Goal: Task Accomplishment & Management: Use online tool/utility

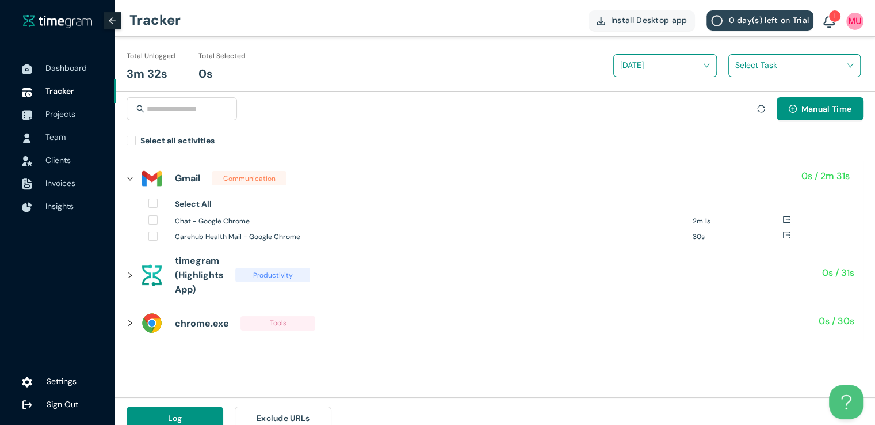
click at [834, 24] on img at bounding box center [829, 22] width 12 height 13
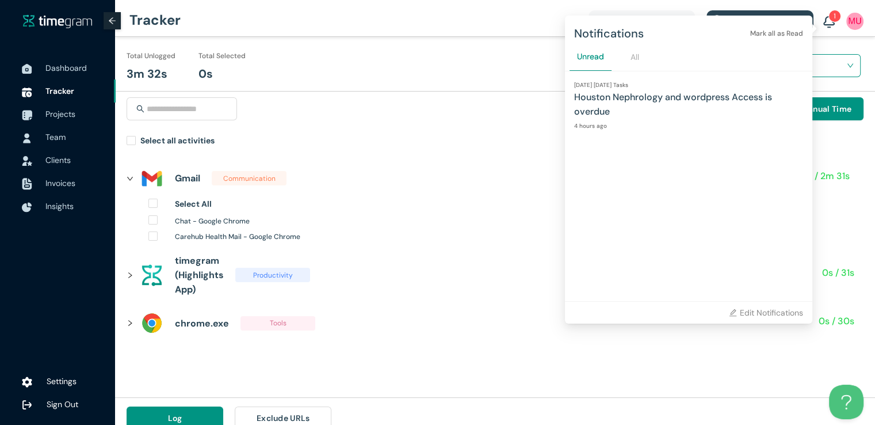
click at [363, 122] on div "Manual Time" at bounding box center [495, 115] width 737 height 37
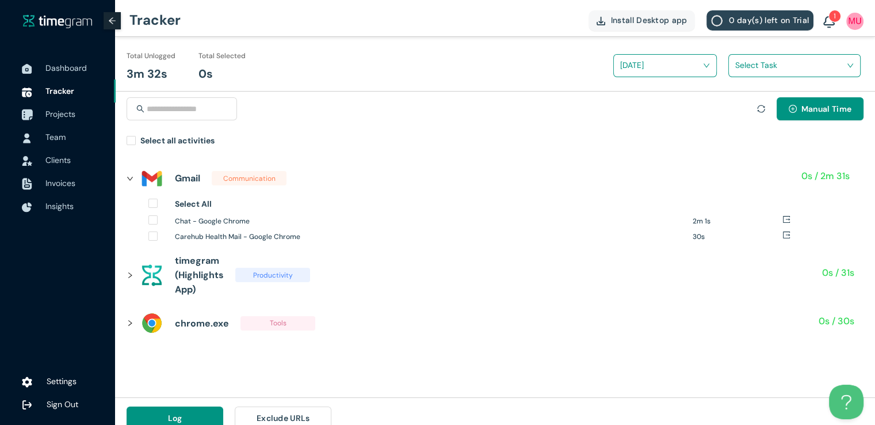
click at [63, 123] on span "Projects" at bounding box center [75, 113] width 61 height 23
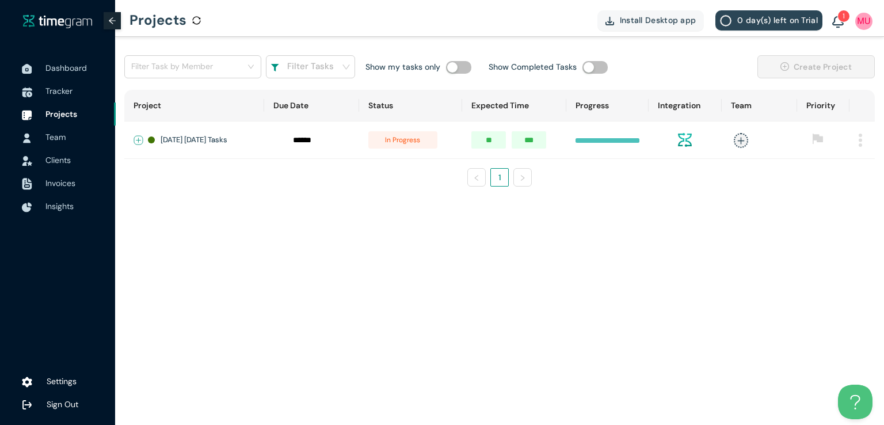
click at [140, 136] on button "Expand row" at bounding box center [138, 140] width 9 height 9
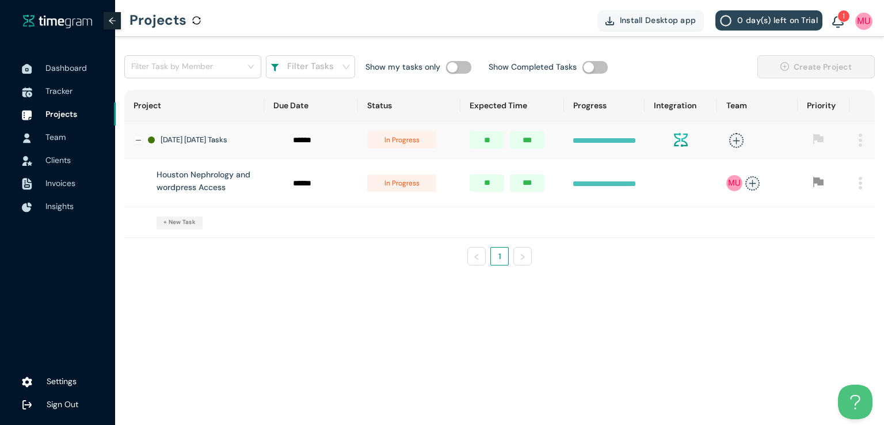
click at [398, 189] on span "in progress" at bounding box center [401, 182] width 69 height 17
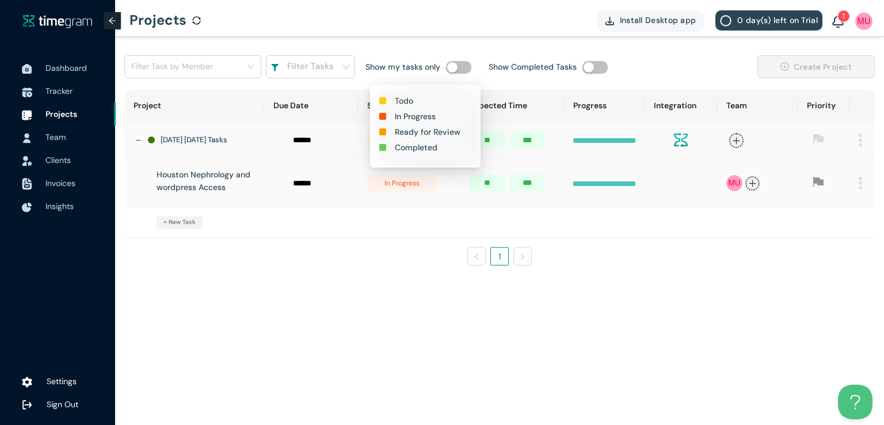
click at [413, 149] on h1 "Completed" at bounding box center [416, 147] width 43 height 13
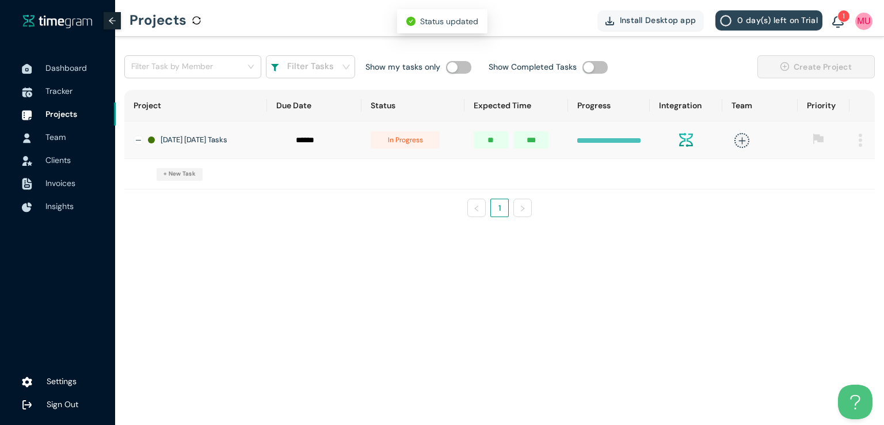
click at [409, 137] on span "in progress" at bounding box center [404, 139] width 69 height 17
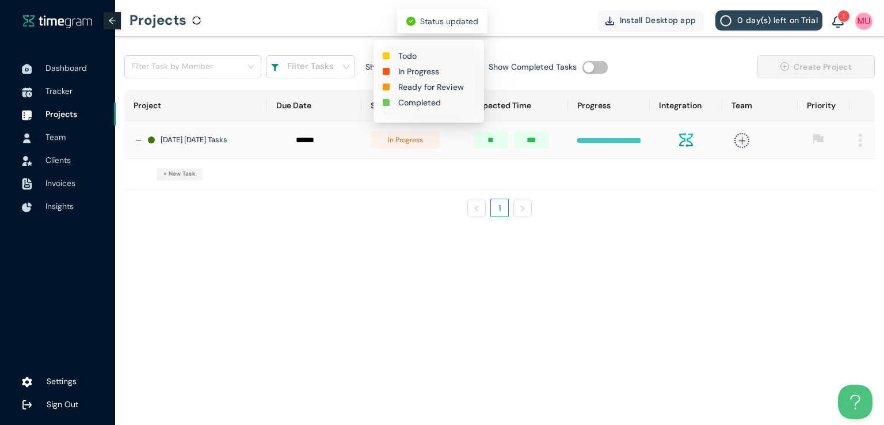
click at [423, 106] on h1 "Completed" at bounding box center [419, 102] width 43 height 13
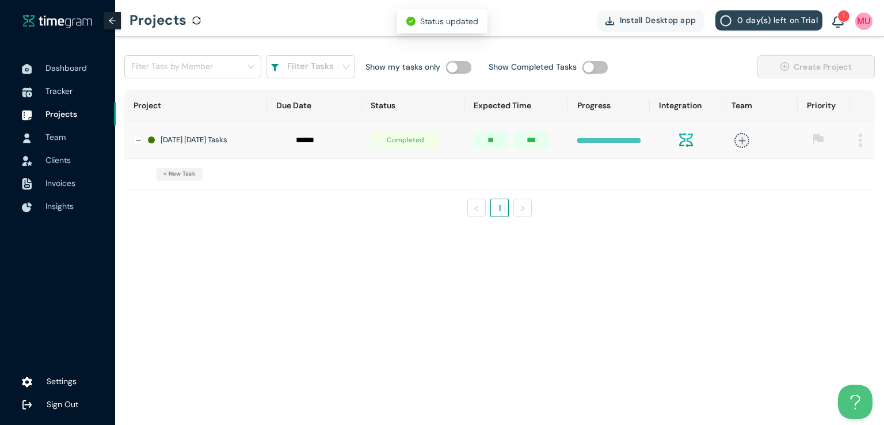
click at [862, 134] on td at bounding box center [861, 139] width 25 height 37
click at [859, 143] on img at bounding box center [859, 139] width 3 height 13
click at [833, 194] on span "Delete" at bounding box center [845, 192] width 24 height 13
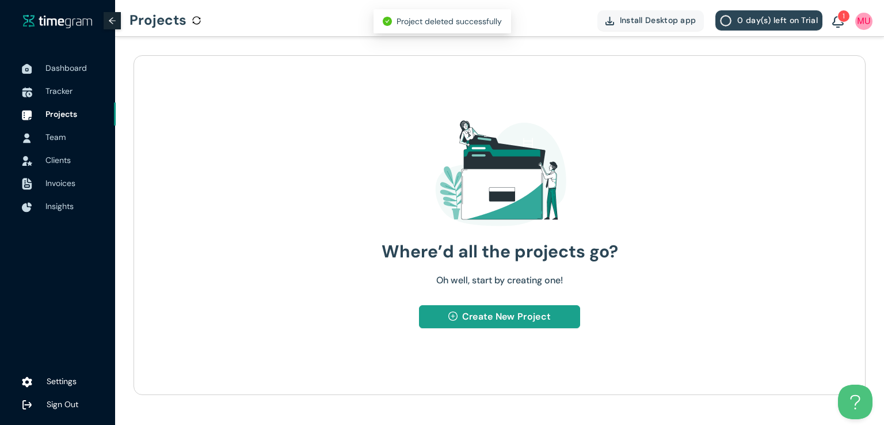
click at [505, 318] on span "Create New Project" at bounding box center [506, 316] width 89 height 14
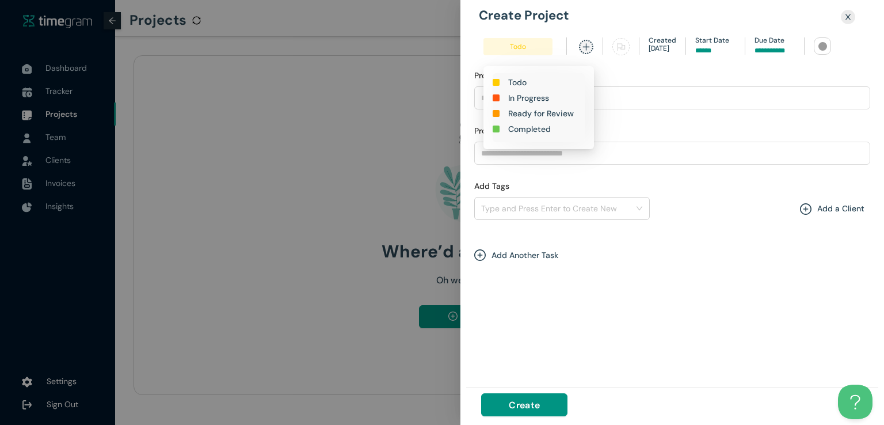
click at [529, 95] on h1 "In Progress" at bounding box center [528, 97] width 41 height 13
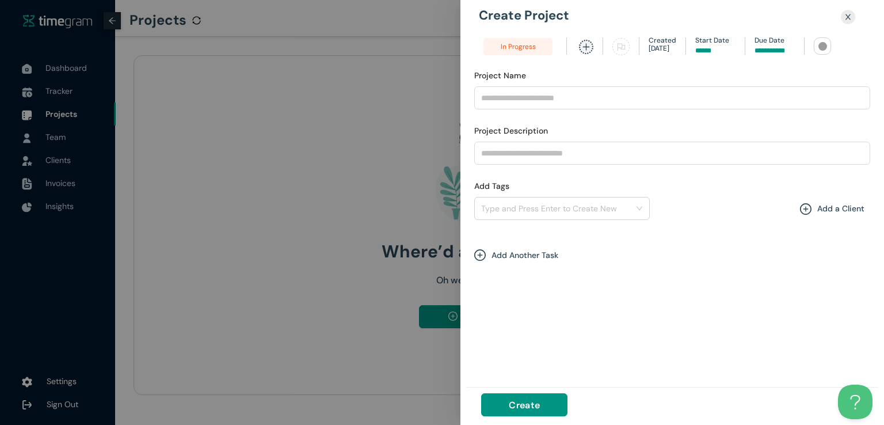
click at [759, 48] on input at bounding box center [774, 50] width 40 height 11
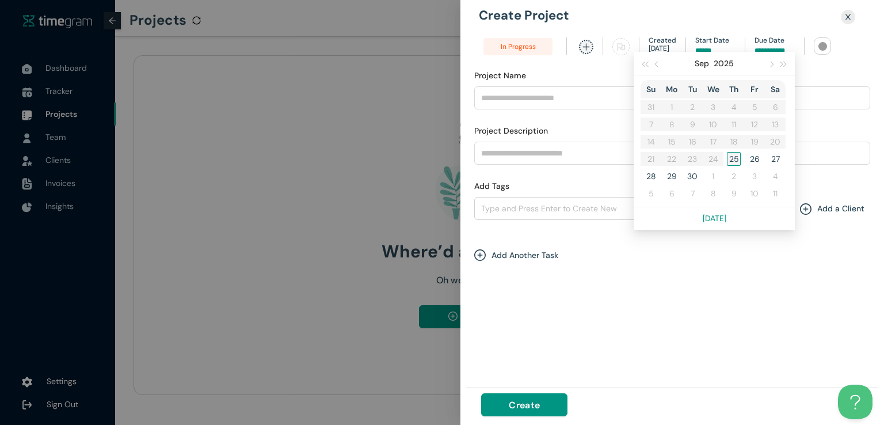
type input "******"
click at [728, 158] on div "25" at bounding box center [734, 159] width 14 height 14
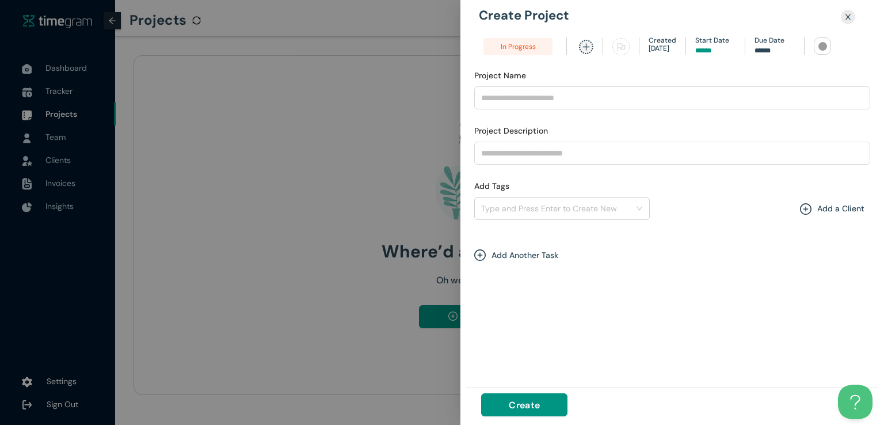
click at [821, 44] on div at bounding box center [822, 46] width 9 height 9
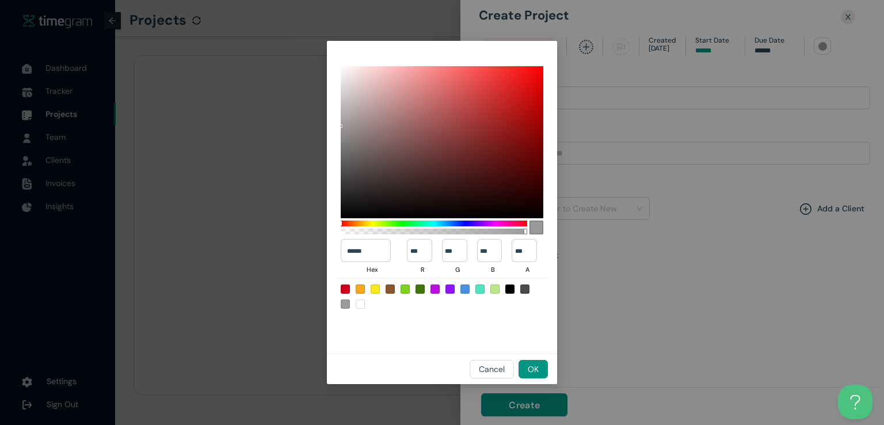
click at [419, 292] on div at bounding box center [419, 288] width 9 height 9
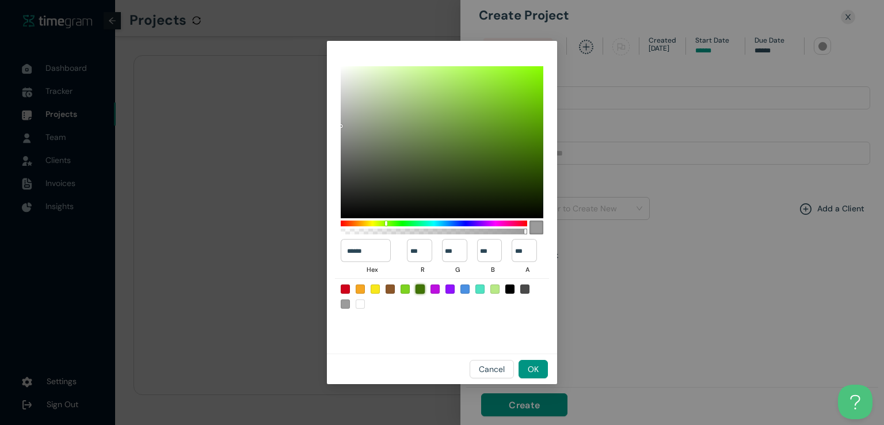
type input "******"
type input "**"
type input "***"
type input "*"
click at [534, 373] on span "OK" at bounding box center [533, 368] width 11 height 13
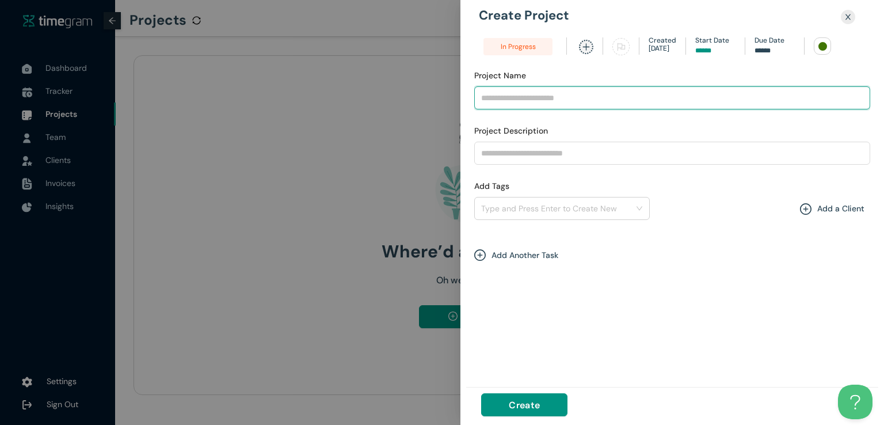
click at [577, 103] on input "Project Name" at bounding box center [672, 97] width 396 height 23
type input "**********"
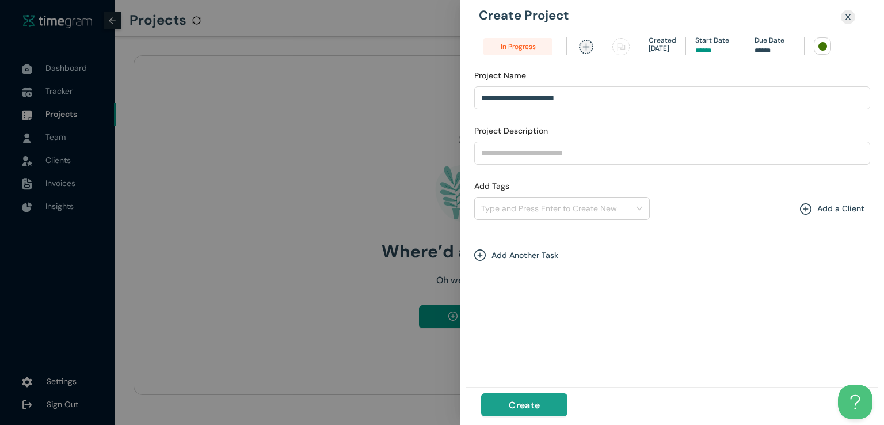
click at [529, 399] on span "Create" at bounding box center [524, 405] width 31 height 14
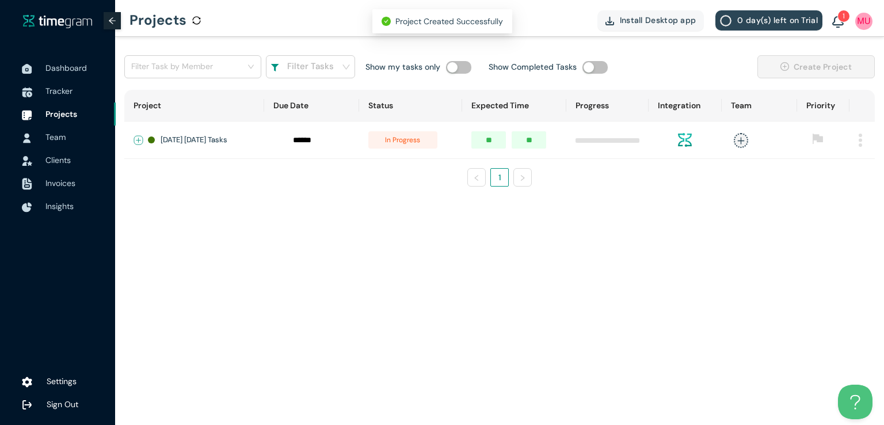
click at [136, 136] on button "Expand row" at bounding box center [138, 140] width 9 height 9
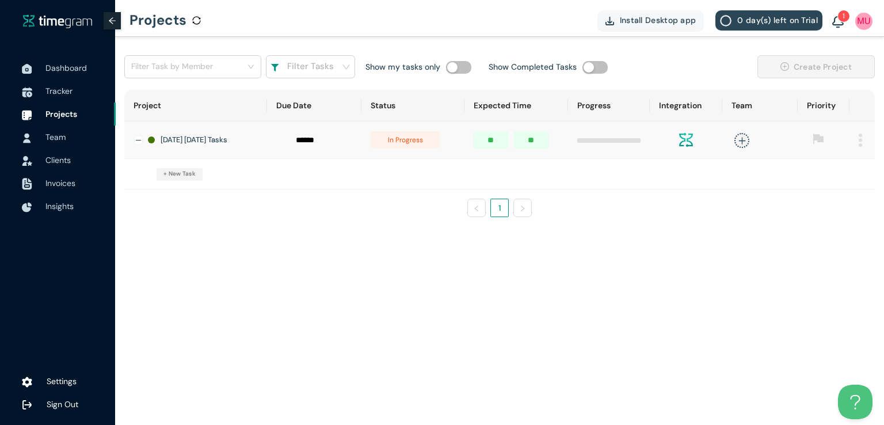
click at [184, 178] on span "+ New Task" at bounding box center [179, 173] width 32 height 9
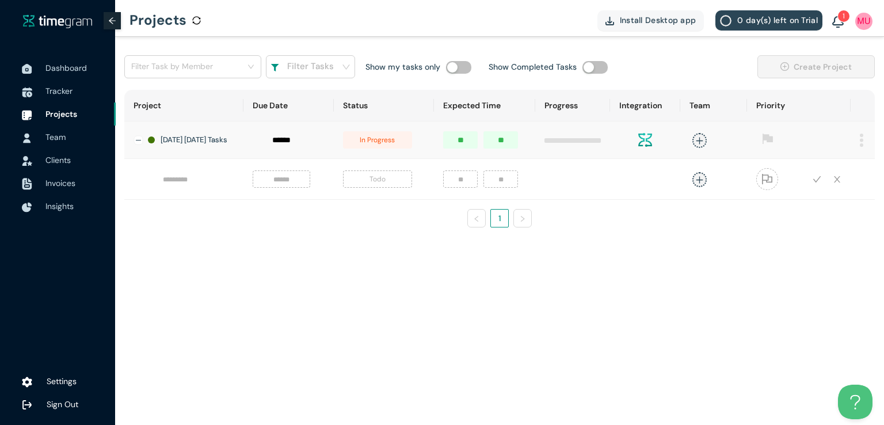
click at [233, 200] on td at bounding box center [183, 179] width 119 height 41
click at [184, 180] on input "text" at bounding box center [195, 178] width 78 height 17
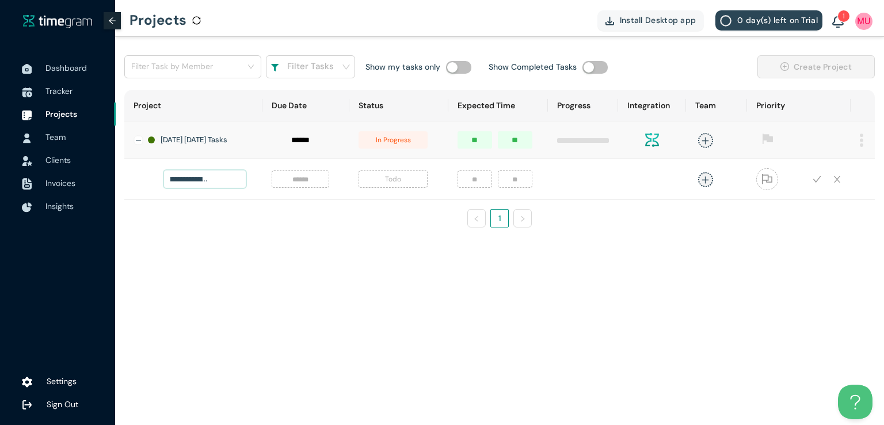
scroll to position [0, 71]
click at [196, 187] on input "**********" at bounding box center [205, 178] width 82 height 17
type input "**********"
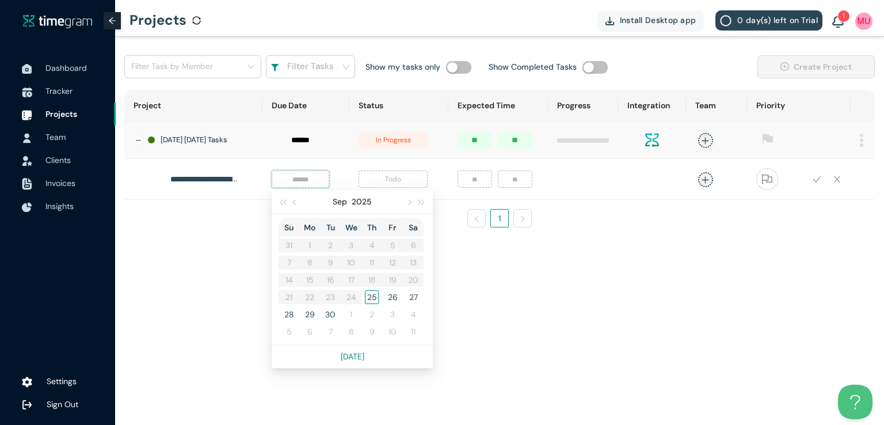
click at [295, 185] on input at bounding box center [300, 179] width 44 height 13
type input "******"
click at [365, 301] on div "25" at bounding box center [372, 297] width 14 height 14
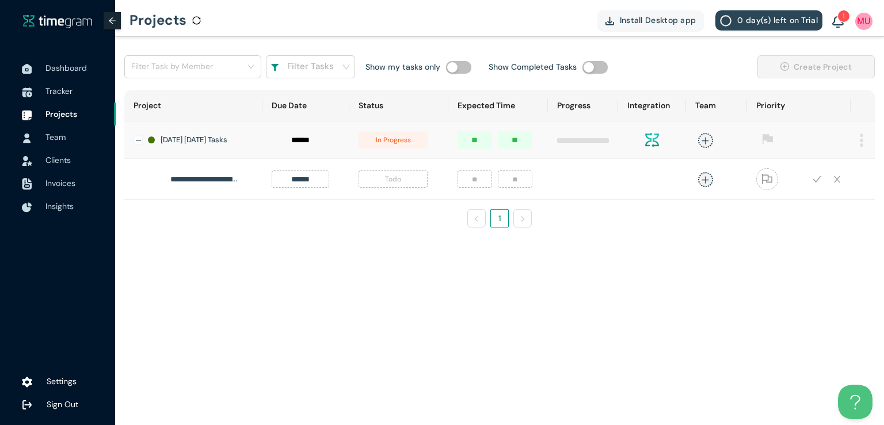
click at [385, 186] on span "Todo" at bounding box center [392, 178] width 69 height 17
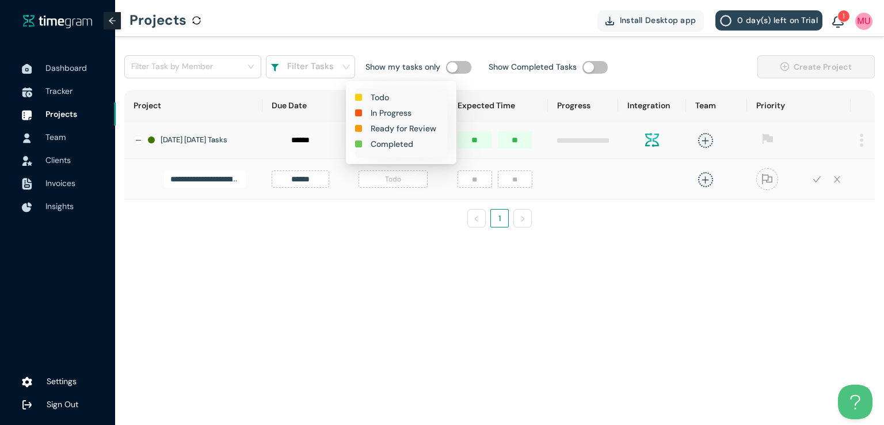
click at [395, 111] on h1 "In Progress" at bounding box center [390, 112] width 41 height 13
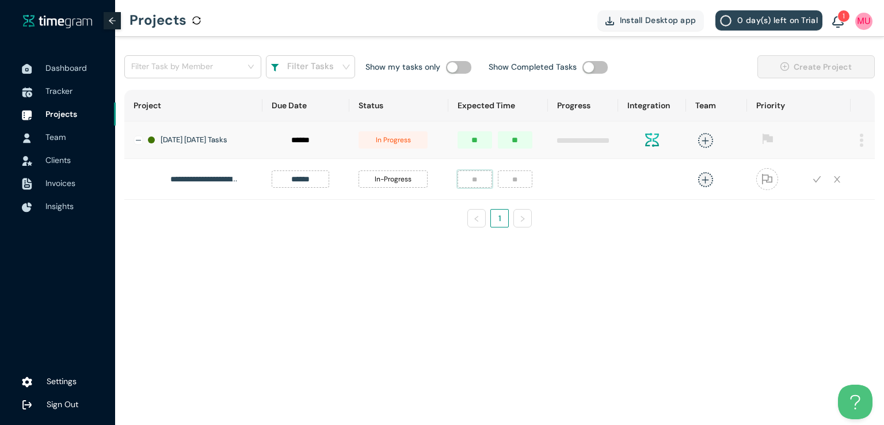
click at [467, 188] on input "number" at bounding box center [474, 178] width 35 height 17
type input "*"
type input "**"
click at [701, 184] on icon "plus" at bounding box center [705, 179] width 9 height 9
click at [627, 254] on div "[DEMOGRAPHIC_DATA][PERSON_NAME] 32h" at bounding box center [617, 261] width 162 height 18
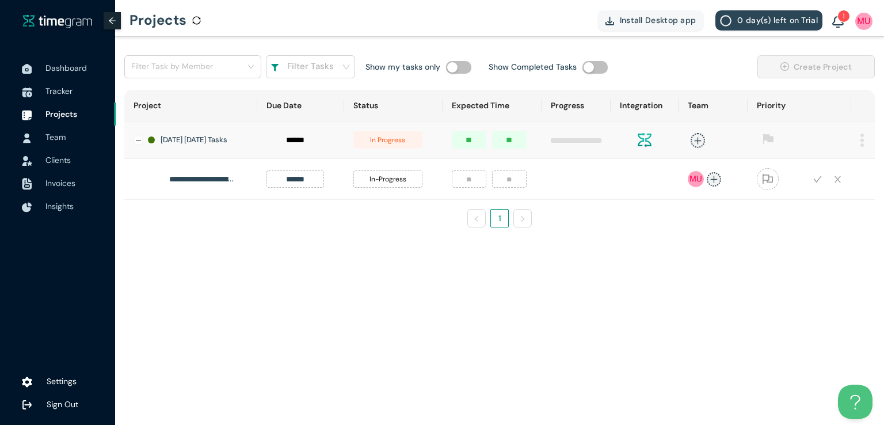
click at [782, 291] on main "**********" at bounding box center [499, 231] width 769 height 388
click at [817, 182] on icon "check" at bounding box center [817, 179] width 9 height 9
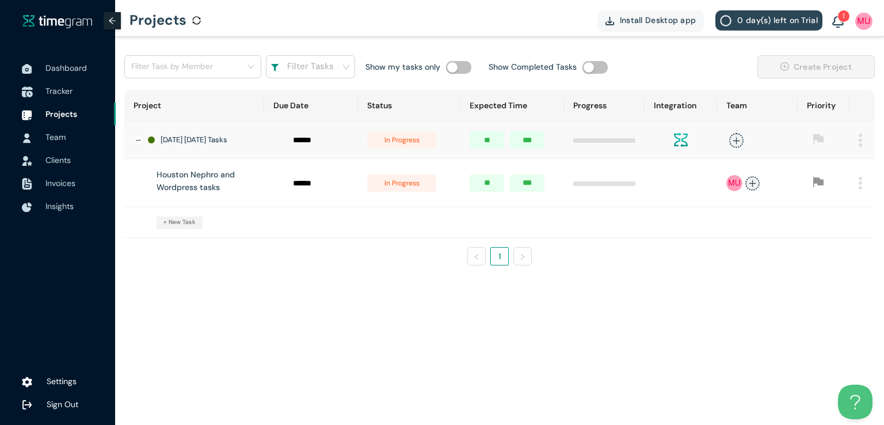
click at [57, 94] on span "Tracker" at bounding box center [58, 91] width 27 height 10
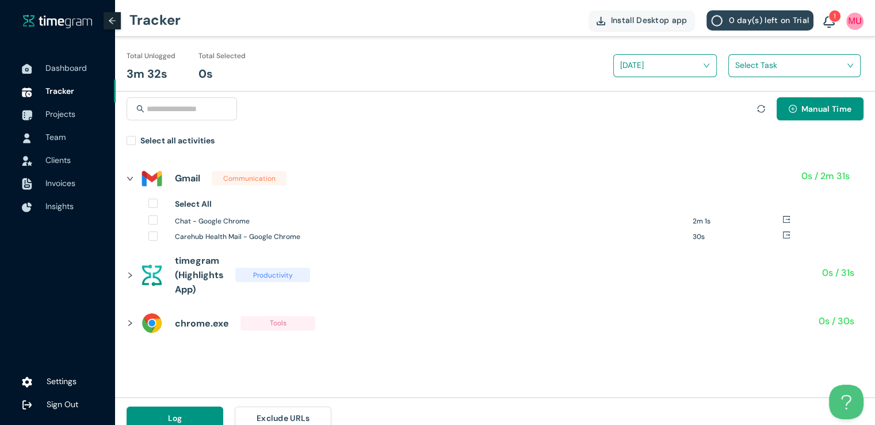
click at [832, 19] on sup "1" at bounding box center [835, 16] width 12 height 12
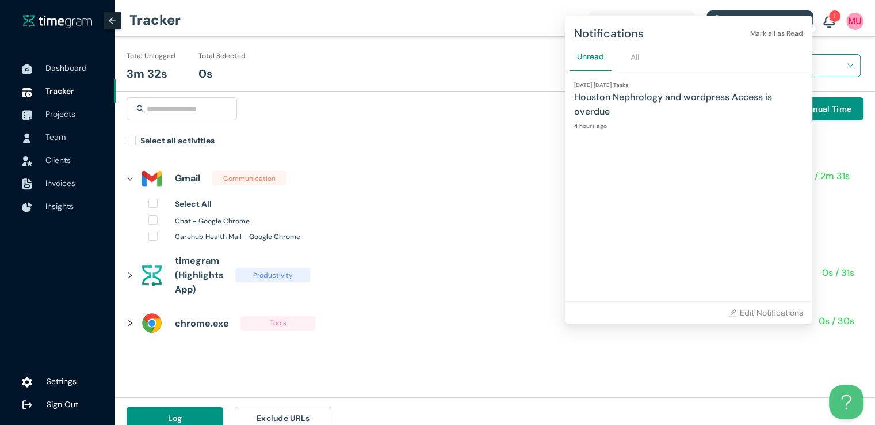
click at [754, 96] on h1 "Houston Nephrology and wordpress Access is overdue" at bounding box center [688, 104] width 229 height 29
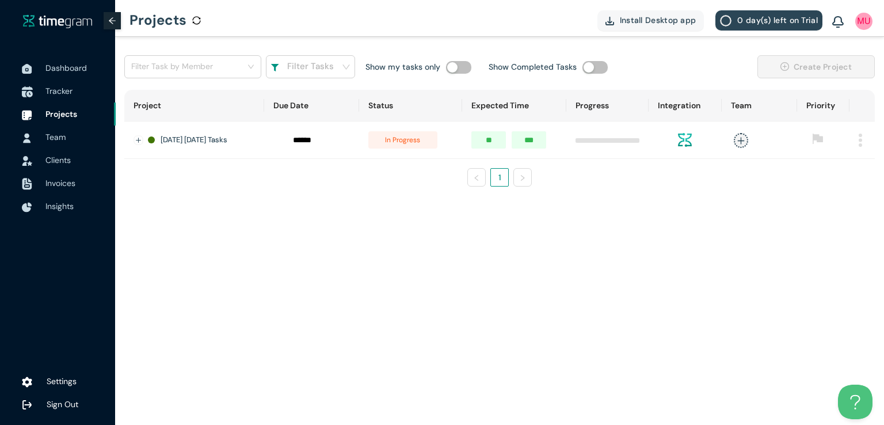
click at [62, 89] on span "Tracker" at bounding box center [58, 91] width 27 height 10
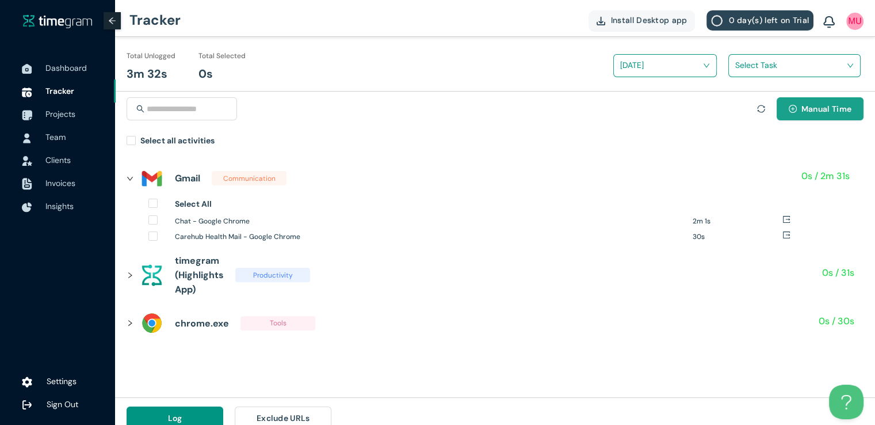
click at [814, 110] on span "Manual Time" at bounding box center [826, 108] width 50 height 13
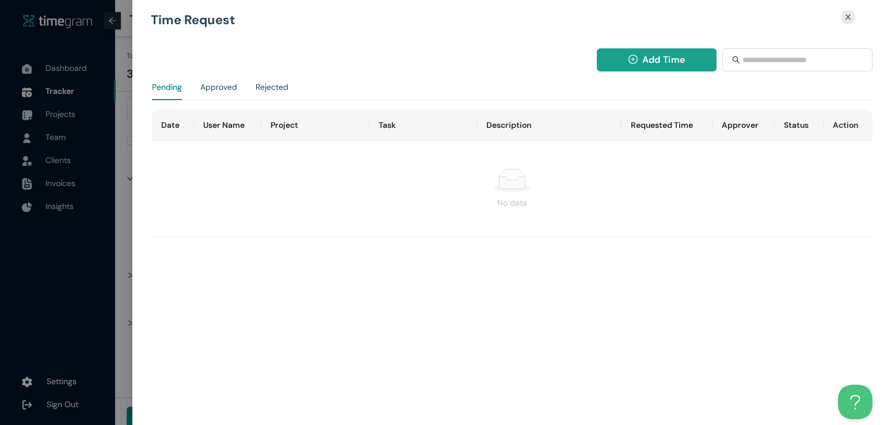
click at [650, 65] on span "Add Time" at bounding box center [663, 59] width 43 height 14
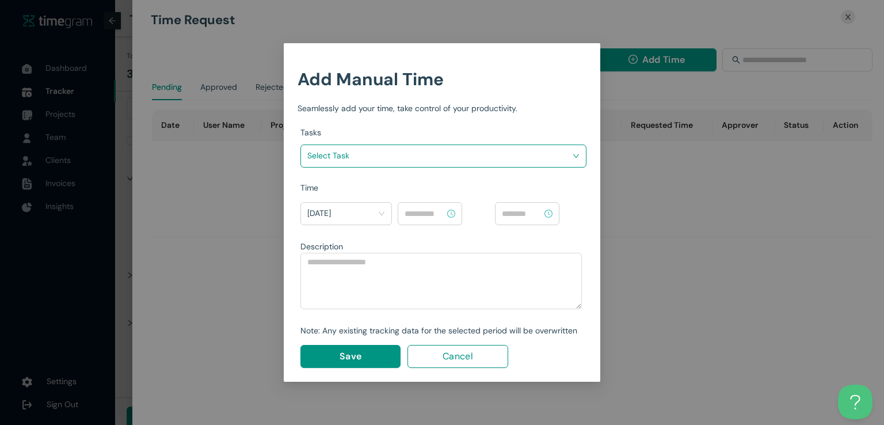
click at [545, 155] on input "search" at bounding box center [439, 155] width 264 height 17
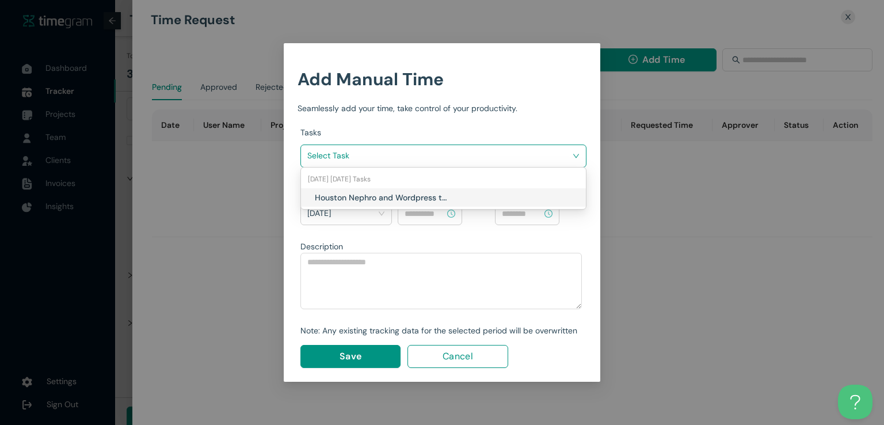
click at [431, 196] on h1 "Houston Nephro and Wordpress tasks" at bounding box center [382, 197] width 135 height 13
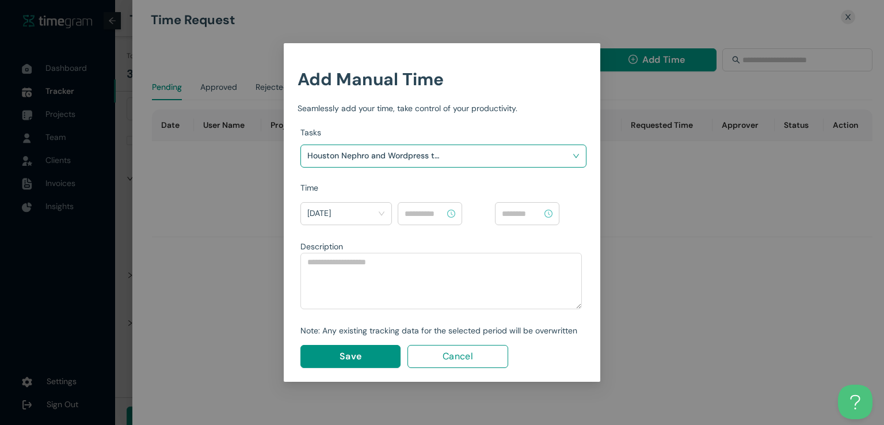
click at [434, 208] on input at bounding box center [424, 213] width 40 height 13
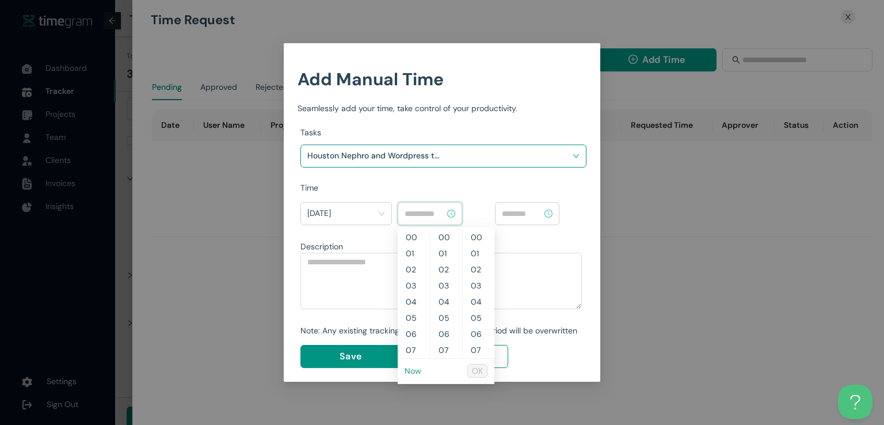
click at [412, 368] on link "Now" at bounding box center [412, 370] width 17 height 10
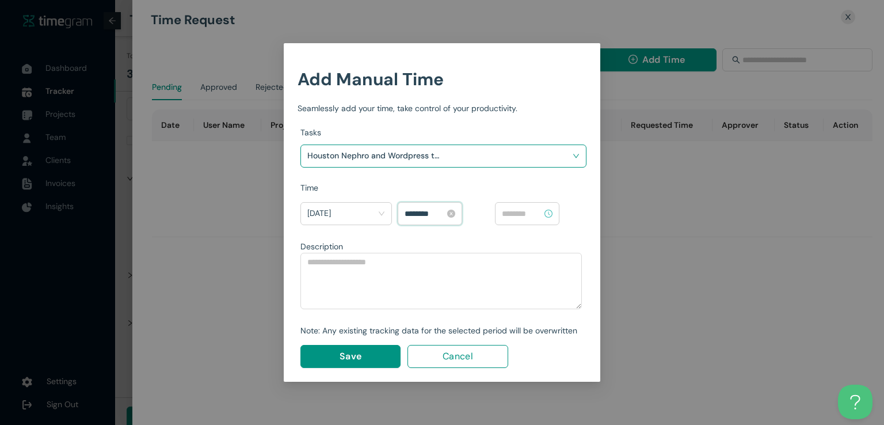
scroll to position [81, 0]
click at [409, 213] on input "********" at bounding box center [424, 213] width 40 height 13
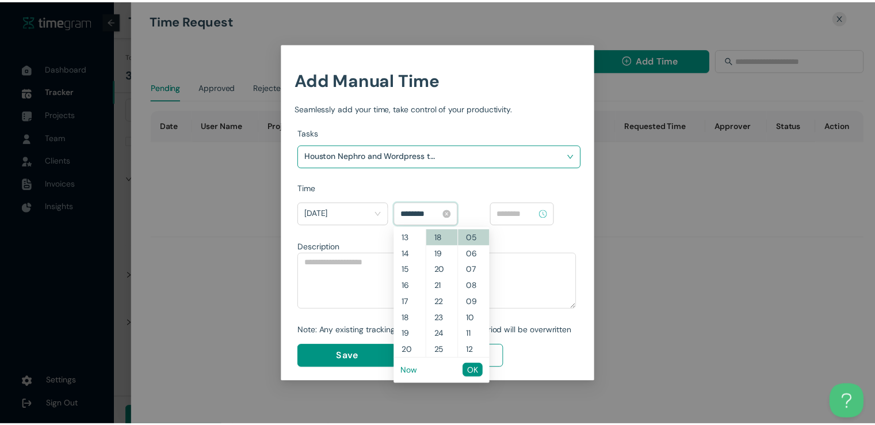
scroll to position [145, 0]
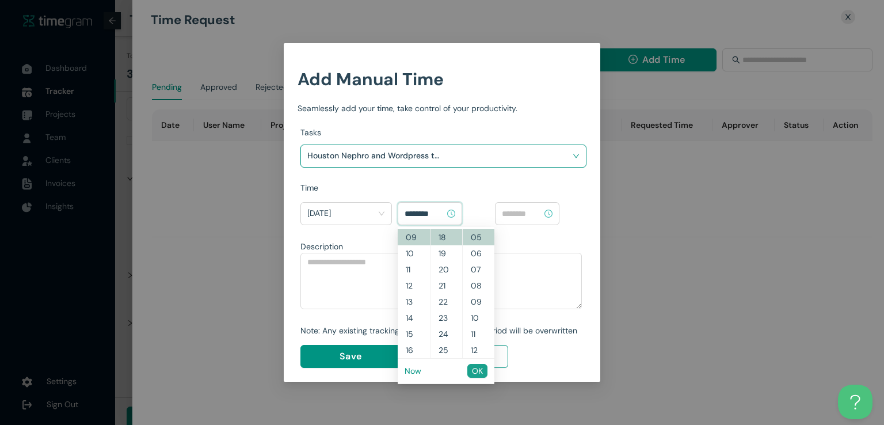
click at [483, 376] on button "OK" at bounding box center [477, 371] width 20 height 14
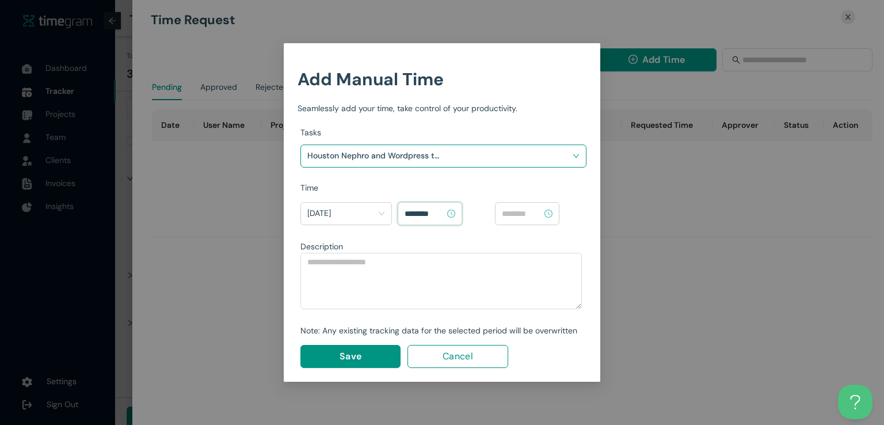
type input "********"
click at [528, 215] on input at bounding box center [522, 213] width 40 height 13
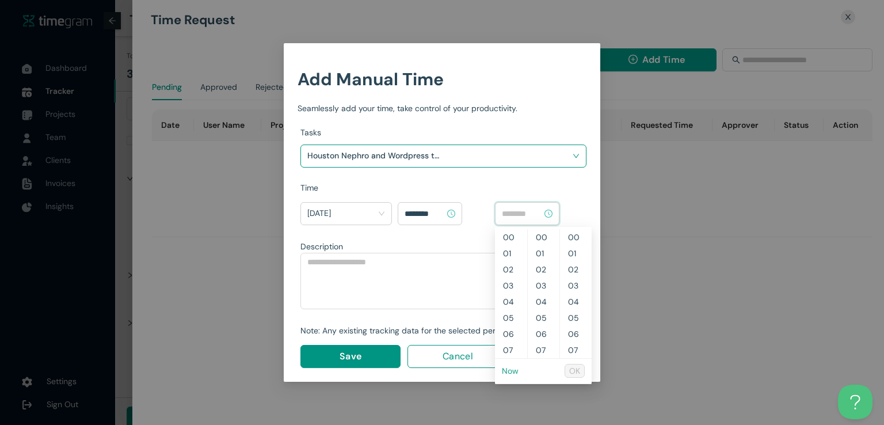
click at [509, 372] on link "Now" at bounding box center [510, 370] width 17 height 10
type input "********"
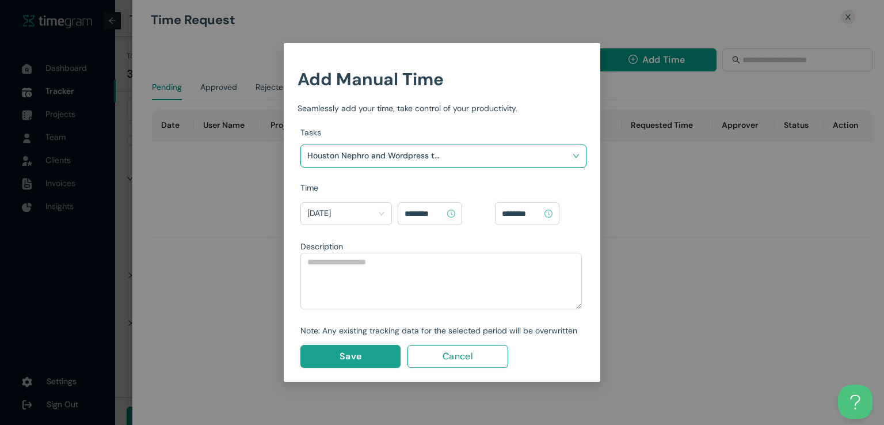
click at [358, 365] on button "Save" at bounding box center [350, 356] width 100 height 23
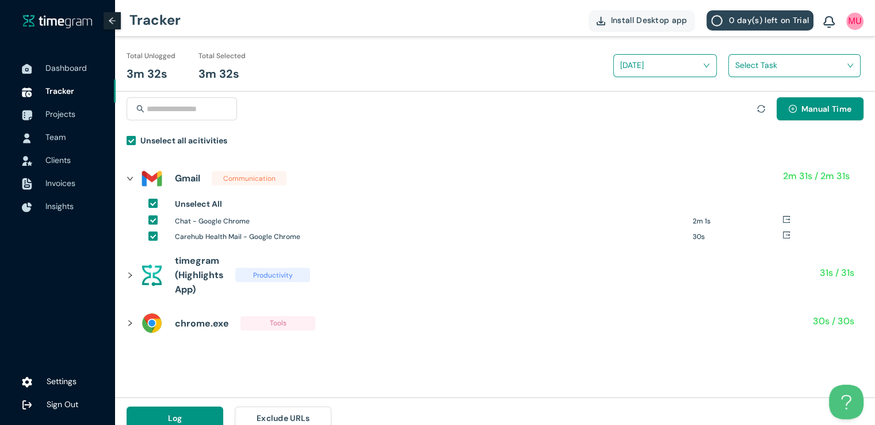
scroll to position [13, 0]
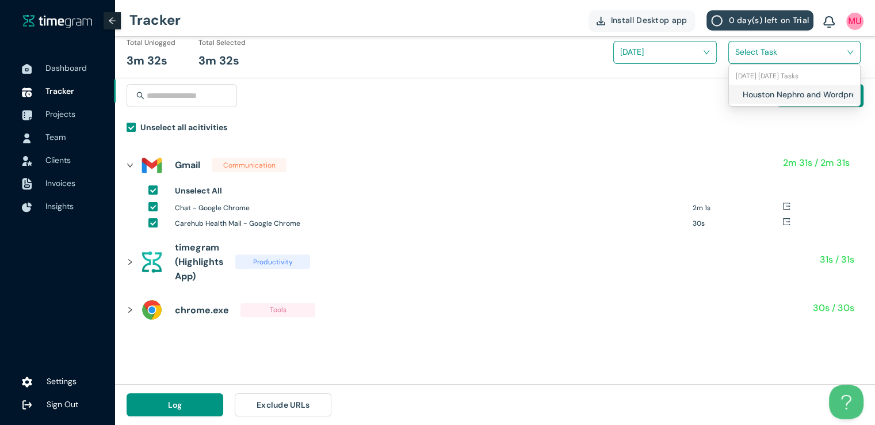
click at [747, 49] on input "search" at bounding box center [790, 51] width 110 height 17
click at [739, 91] on div "Houston Nephro and Wordpress tasks" at bounding box center [794, 94] width 131 height 18
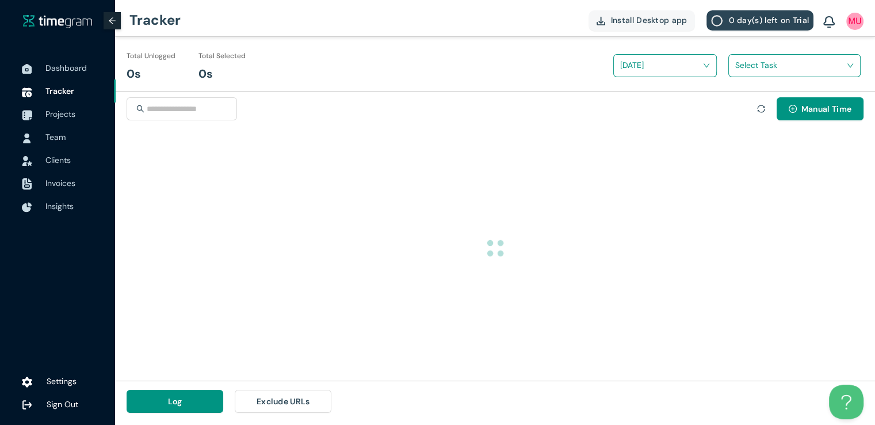
scroll to position [0, 0]
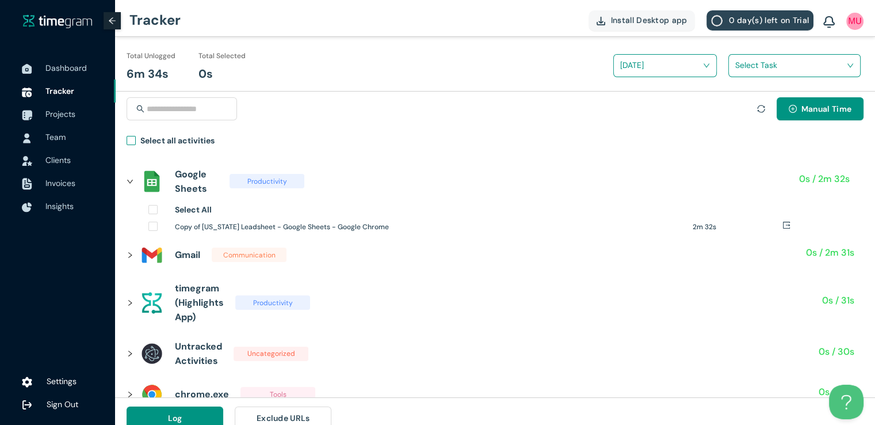
click at [136, 137] on span "Select all activities" at bounding box center [177, 142] width 83 height 17
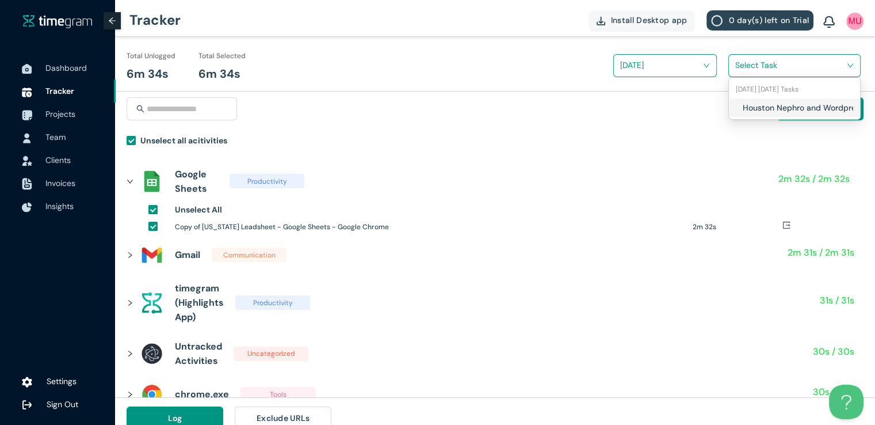
click at [746, 74] on span at bounding box center [790, 65] width 110 height 18
click at [738, 104] on div "Houston Nephro and Wordpress tasks" at bounding box center [794, 107] width 131 height 18
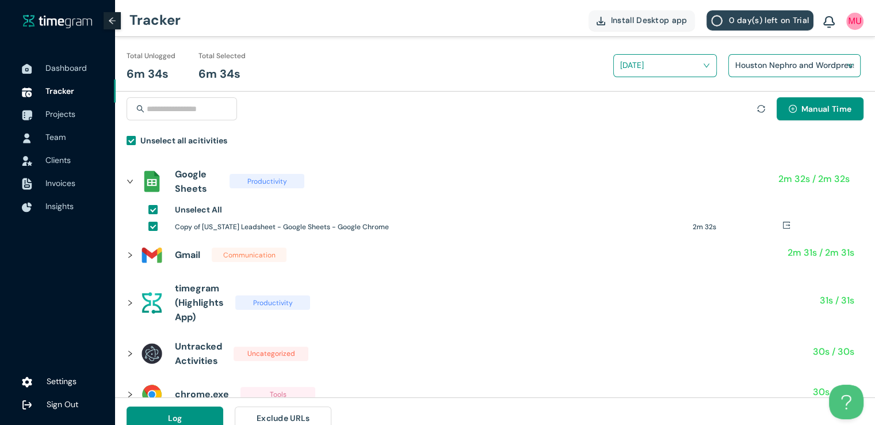
scroll to position [13, 0]
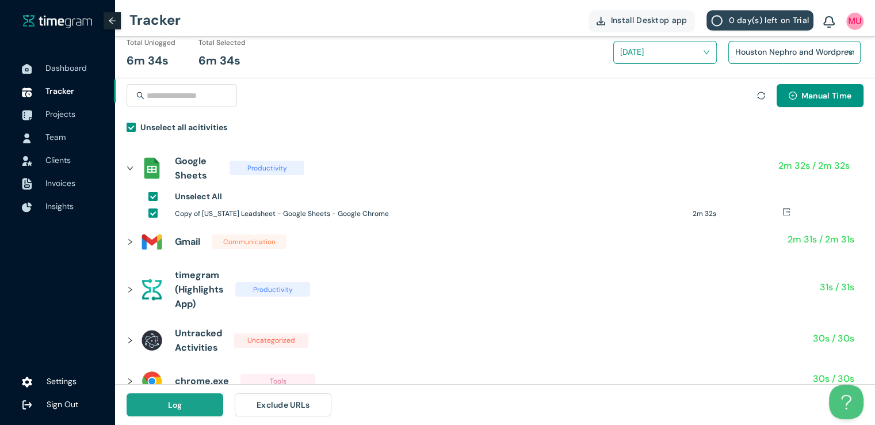
click at [171, 404] on span "Log" at bounding box center [175, 404] width 14 height 13
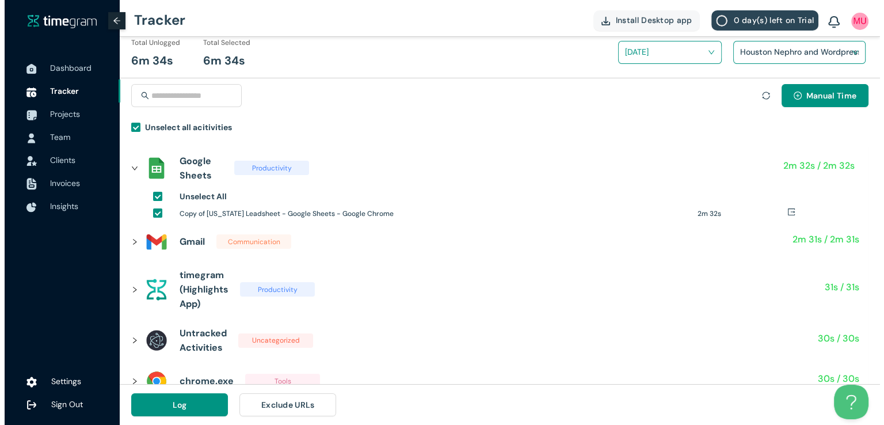
scroll to position [0, 0]
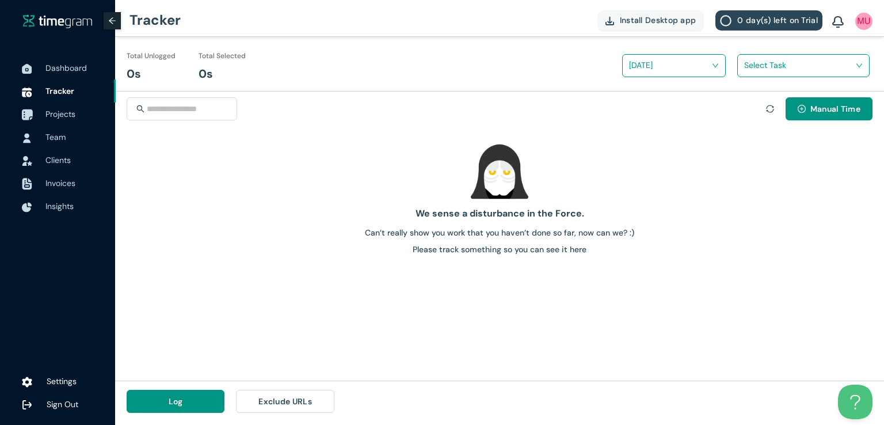
click at [63, 110] on span "Projects" at bounding box center [60, 114] width 30 height 10
